Goal: Information Seeking & Learning: Learn about a topic

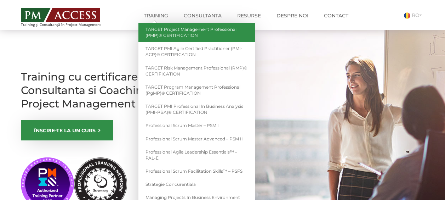
click at [170, 33] on link "TARGET Project Management Professional (PMP)® CERTIFICATION" at bounding box center [196, 32] width 117 height 19
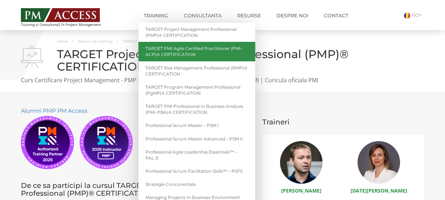
click at [175, 49] on link "TARGET PMI Agile Certified Practitioner (PMI-ACP)® CERTIFICATION" at bounding box center [196, 51] width 117 height 19
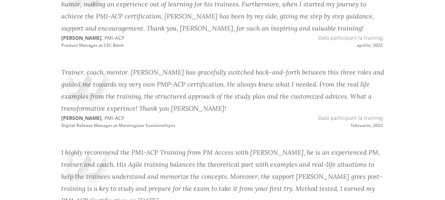
scroll to position [1398, 0]
